Goal: Book appointment/travel/reservation

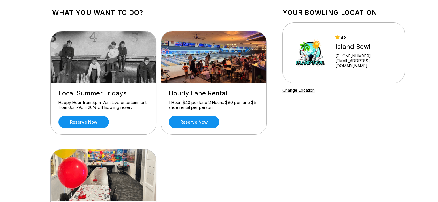
scroll to position [29, 0]
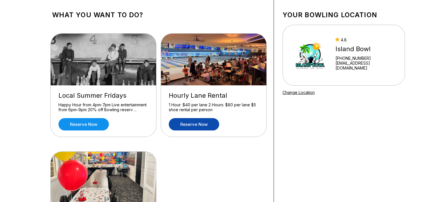
click at [189, 126] on link "Reserve now" at bounding box center [194, 124] width 50 height 12
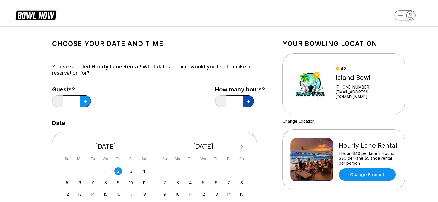
click at [248, 105] on button at bounding box center [248, 102] width 11 height 12
type input "*"
click at [81, 103] on button at bounding box center [85, 102] width 11 height 12
type input "*"
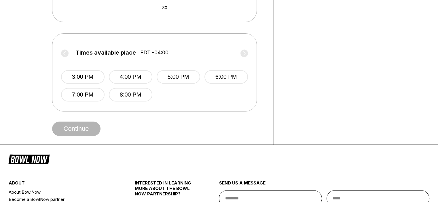
scroll to position [230, 0]
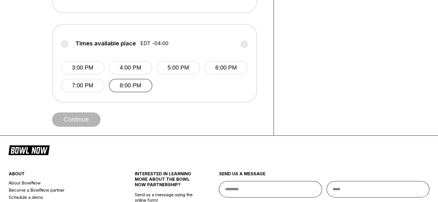
click at [126, 86] on button "8:00 PM" at bounding box center [130, 86] width 43 height 14
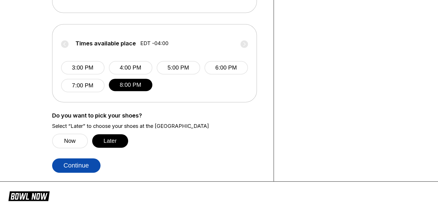
click at [75, 166] on button "Continue" at bounding box center [76, 166] width 48 height 14
select select "**"
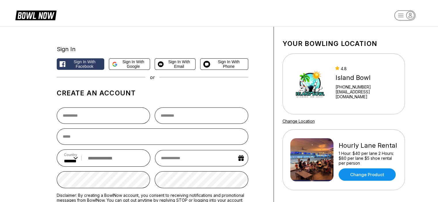
click at [28, 15] on icon at bounding box center [35, 14] width 41 height 11
